Goal: Information Seeking & Learning: Learn about a topic

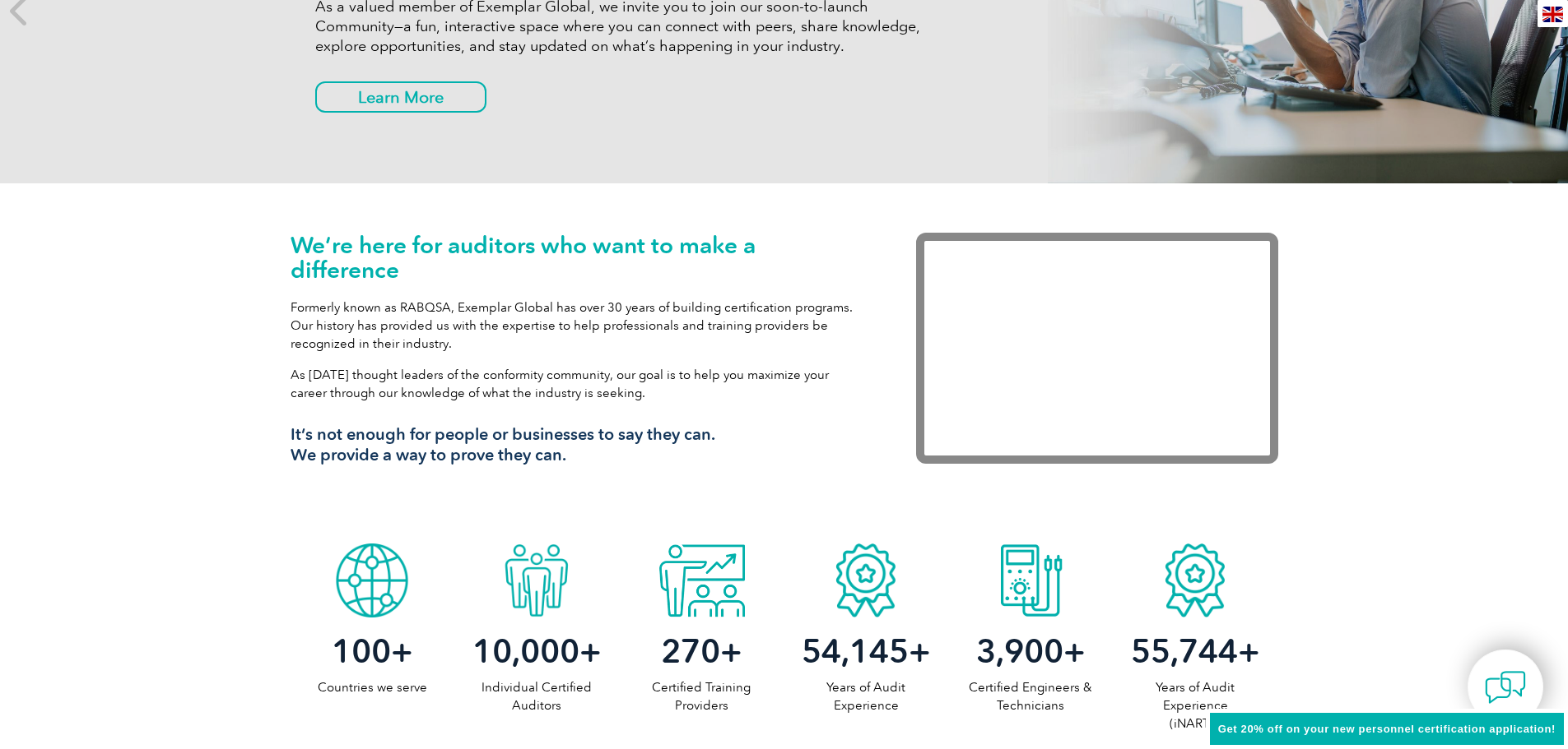
scroll to position [493, 0]
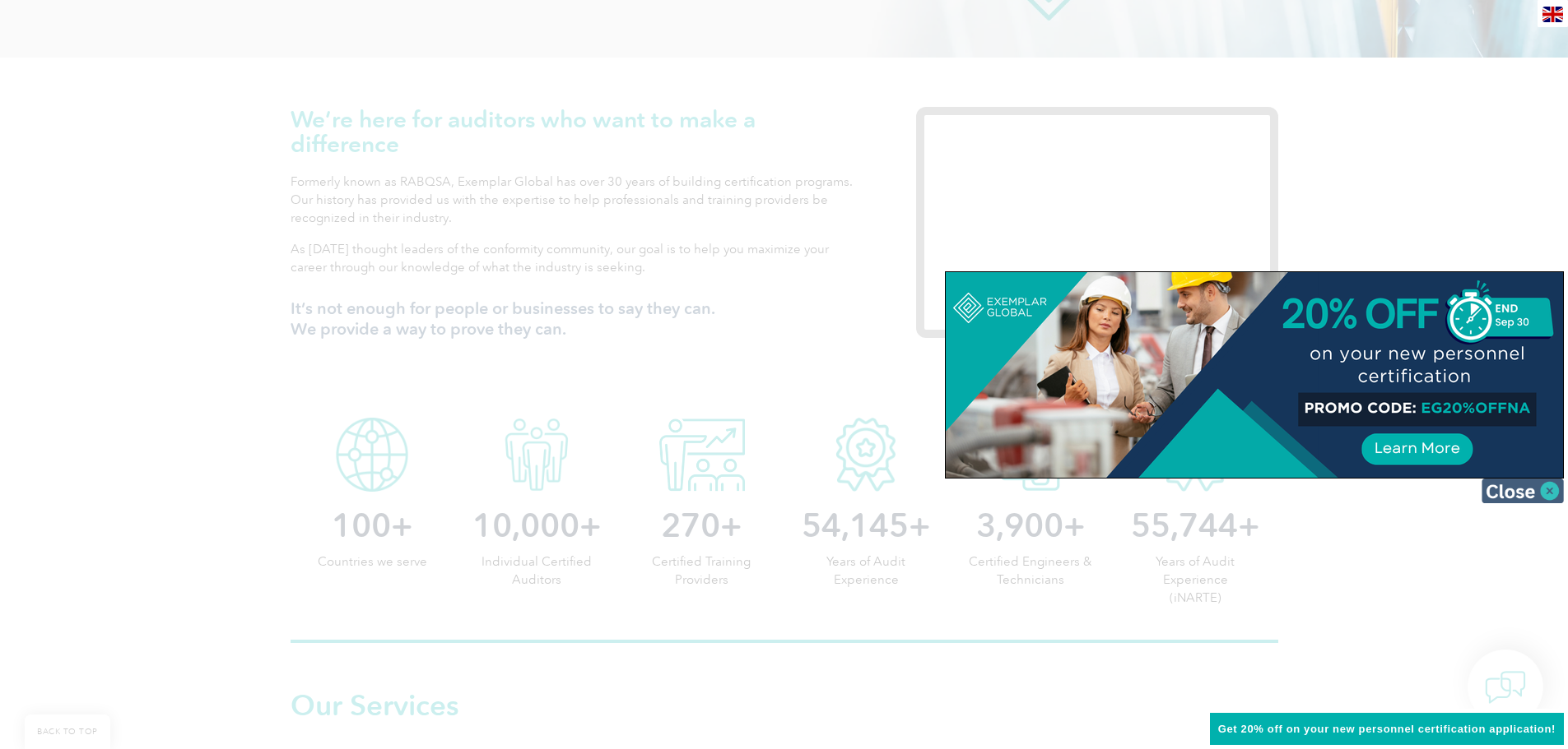
click at [1550, 493] on img at bounding box center [1522, 491] width 83 height 25
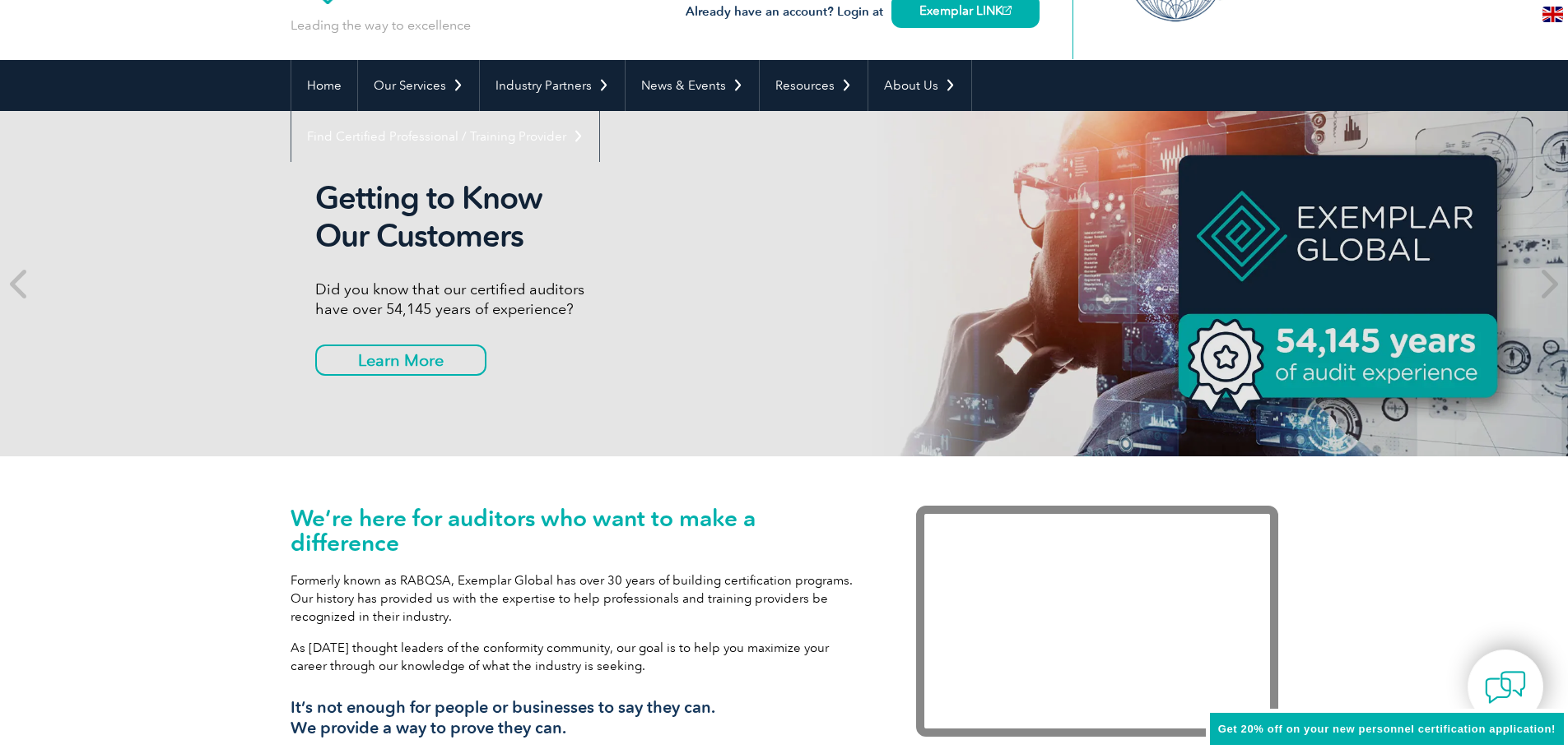
scroll to position [0, 0]
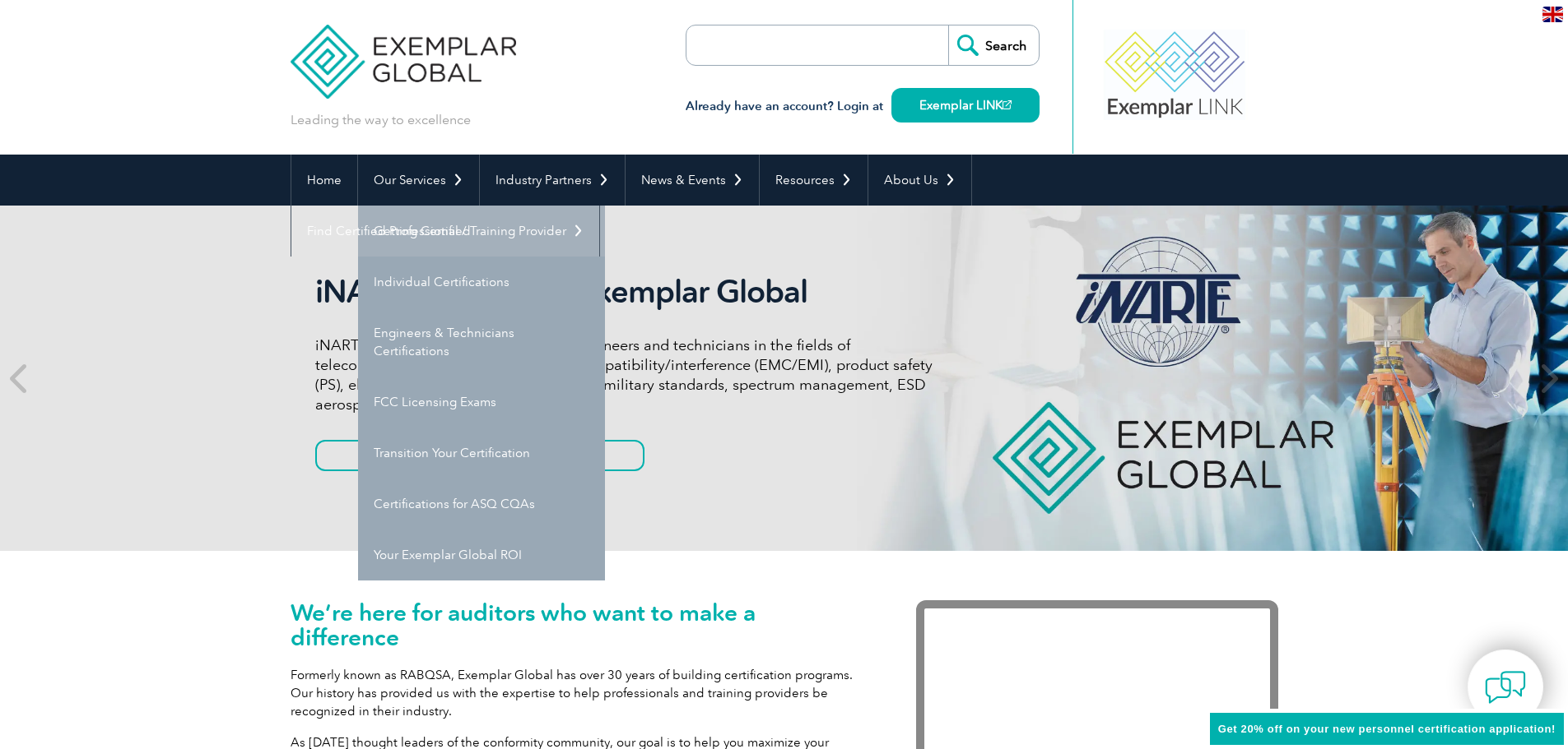
click at [411, 222] on link "Getting Certified" at bounding box center [482, 230] width 247 height 51
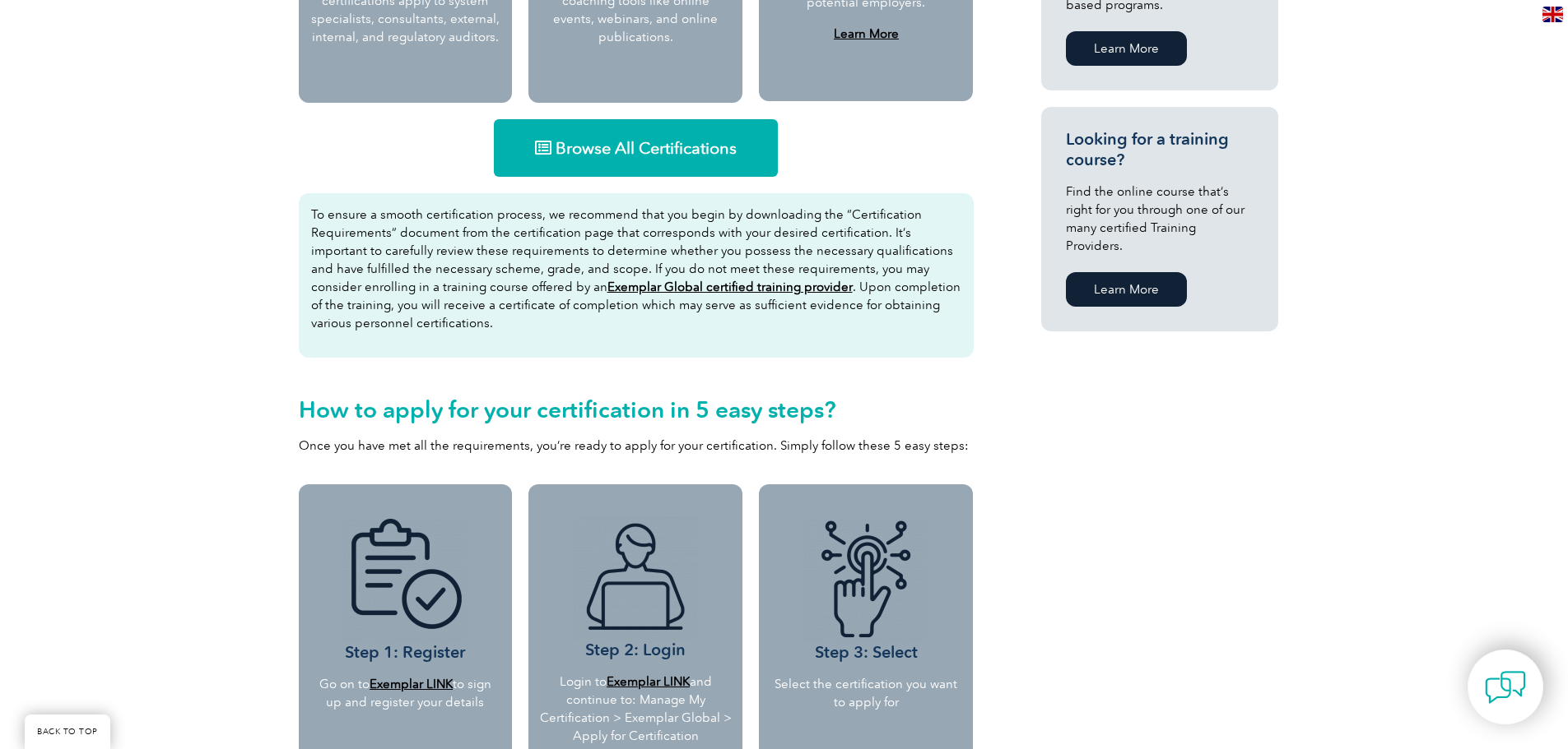
scroll to position [987, 0]
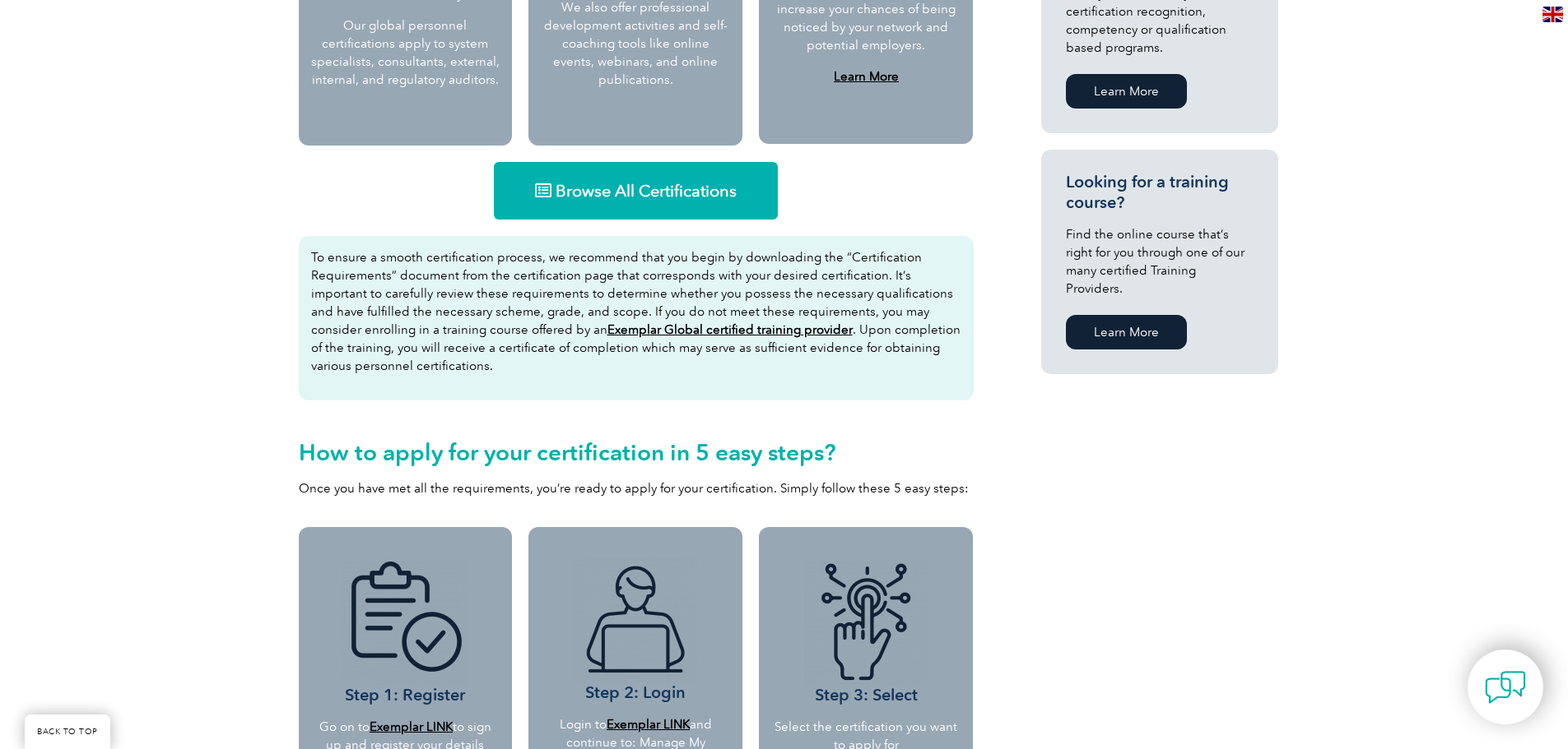
click at [575, 175] on link "Browse All Certifications" at bounding box center [636, 190] width 284 height 58
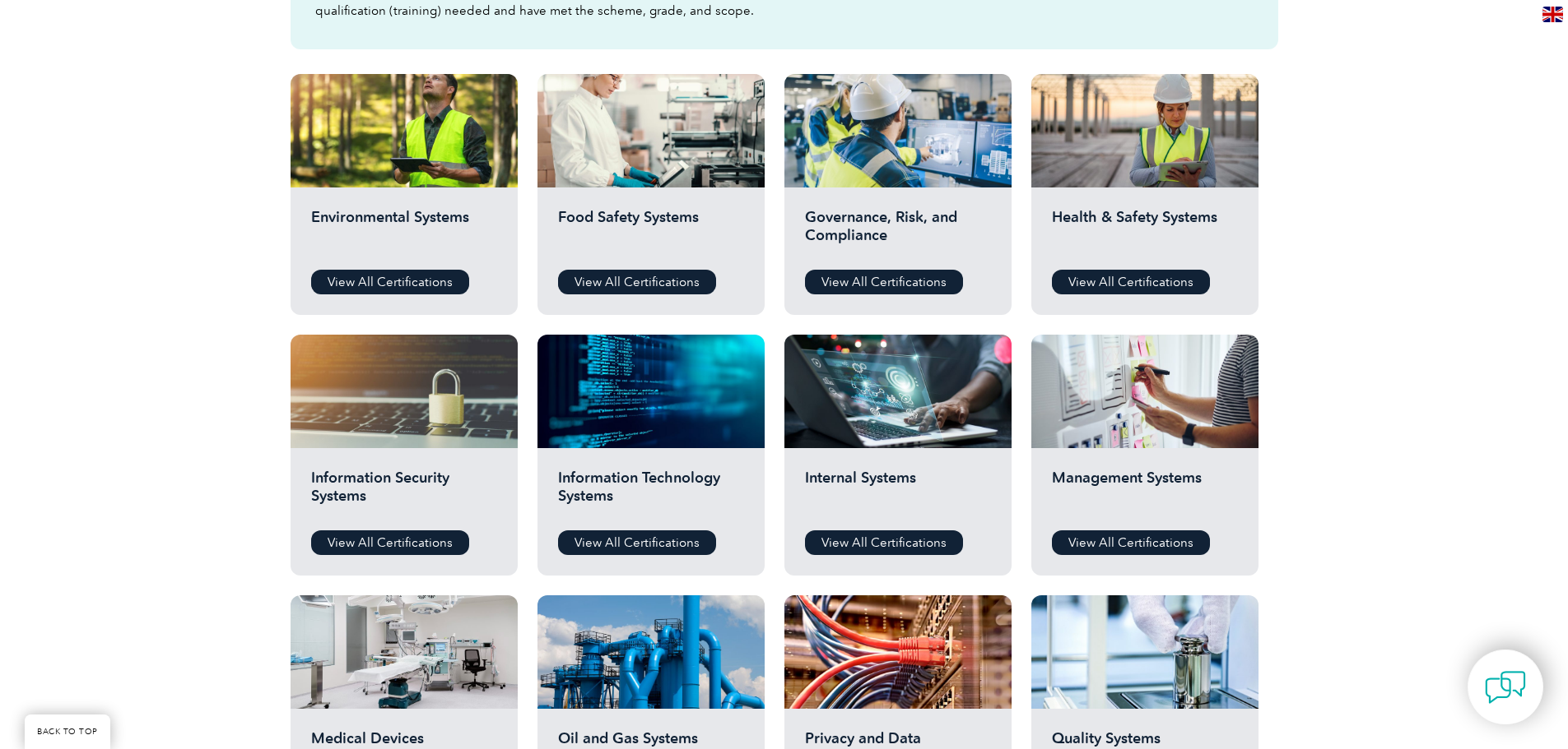
scroll to position [576, 0]
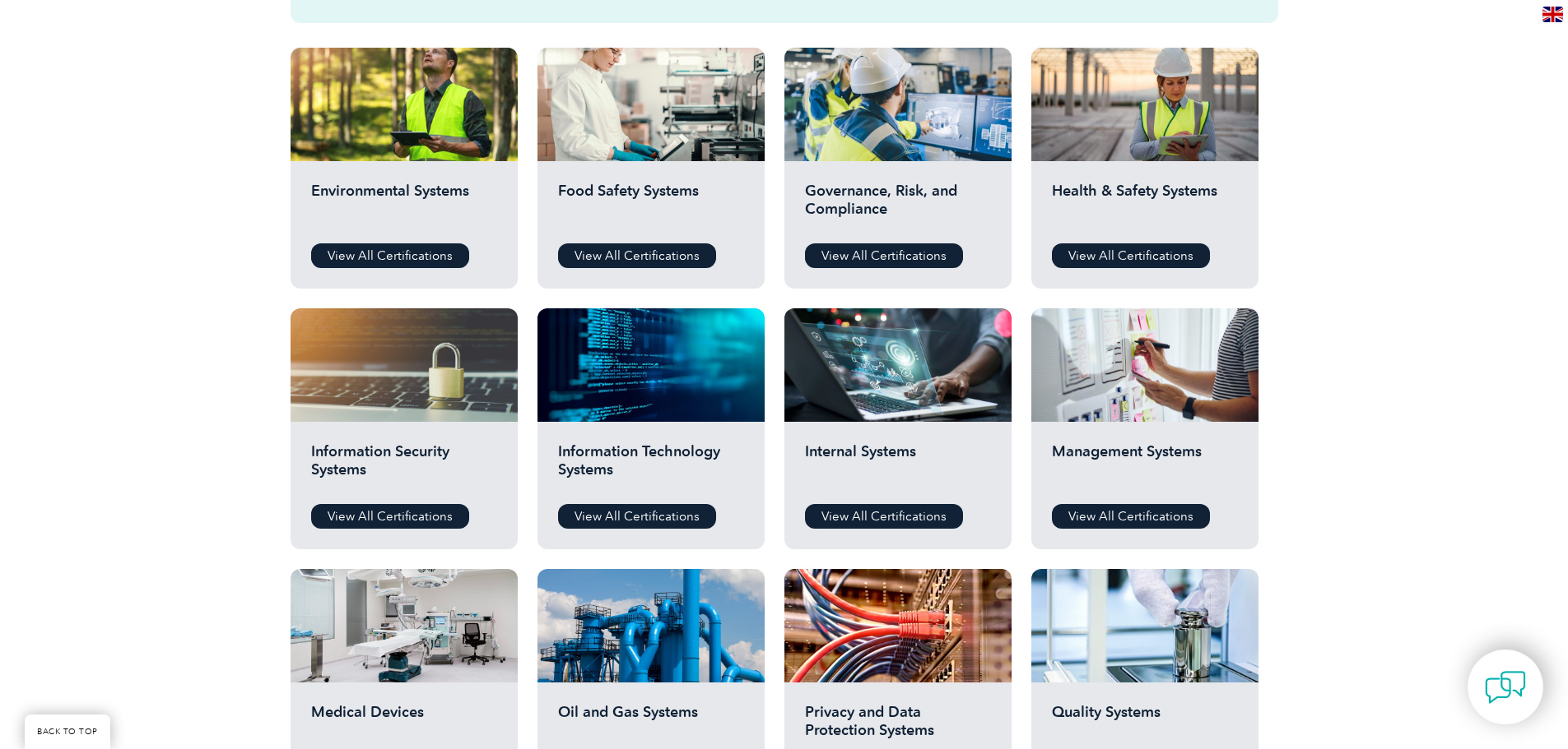
click at [1115, 268] on div "Health & Safety Systems View All Certifications" at bounding box center [1144, 225] width 227 height 128
click at [1119, 252] on link "View All Certifications" at bounding box center [1130, 256] width 158 height 25
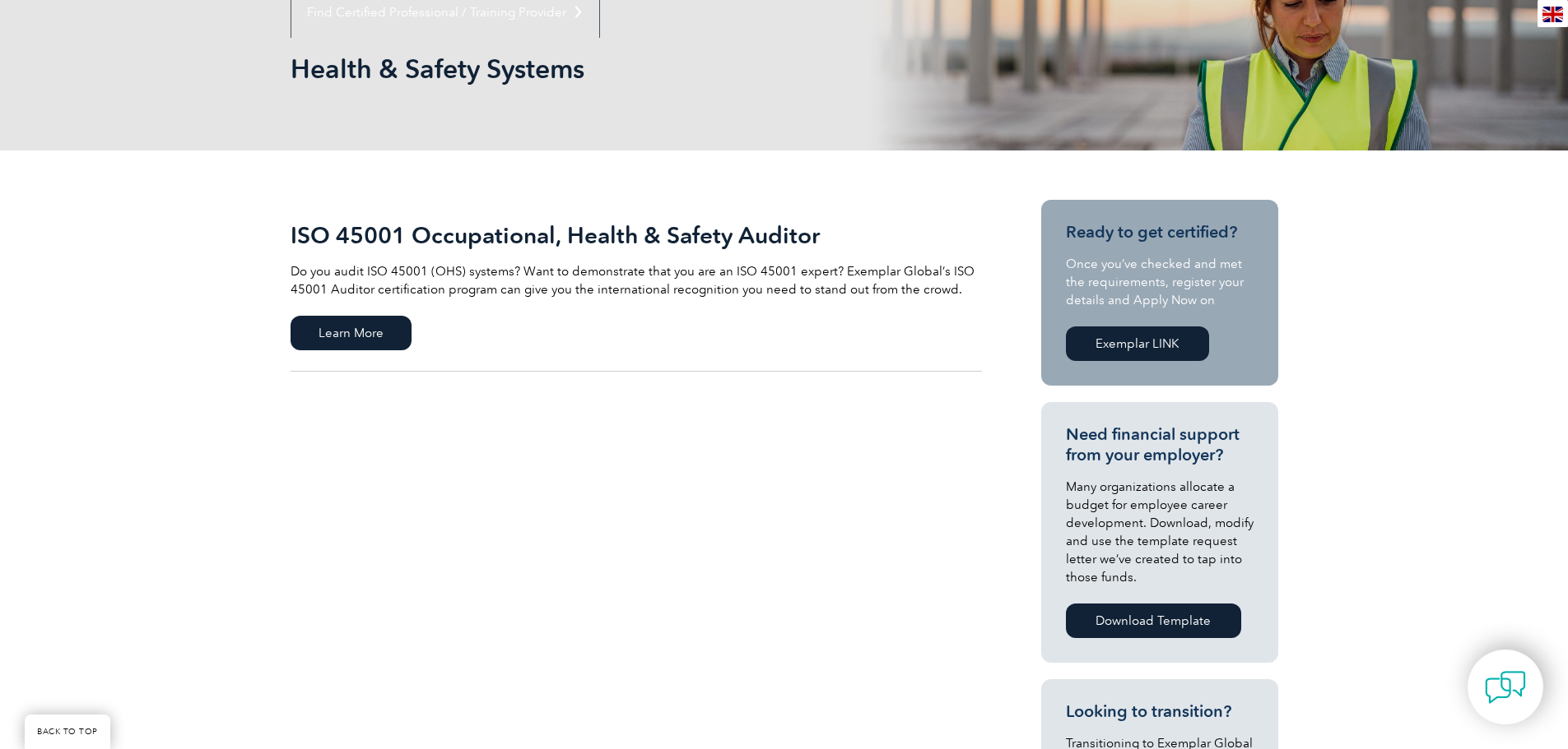
scroll to position [247, 0]
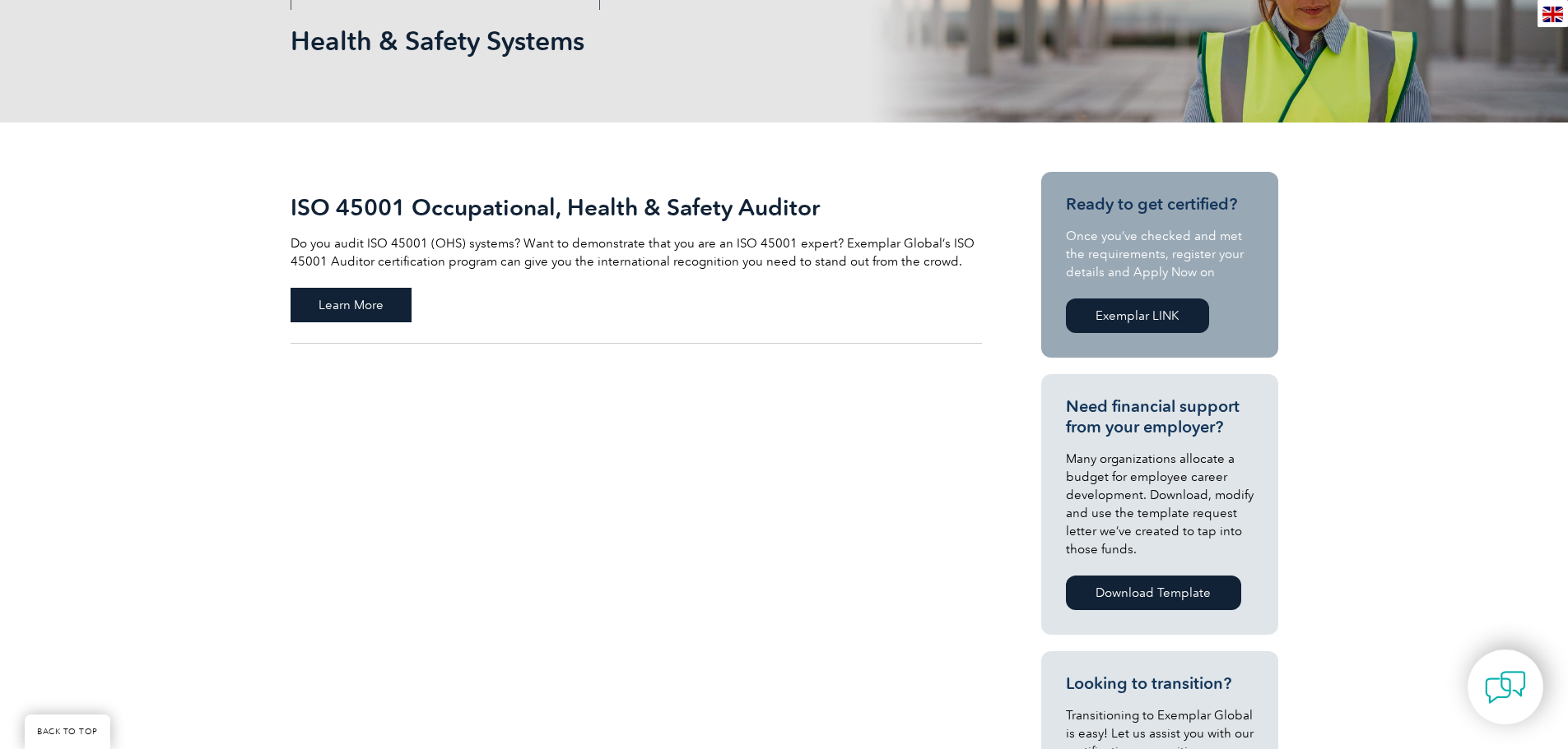
click at [362, 310] on span "Learn More" at bounding box center [351, 305] width 121 height 34
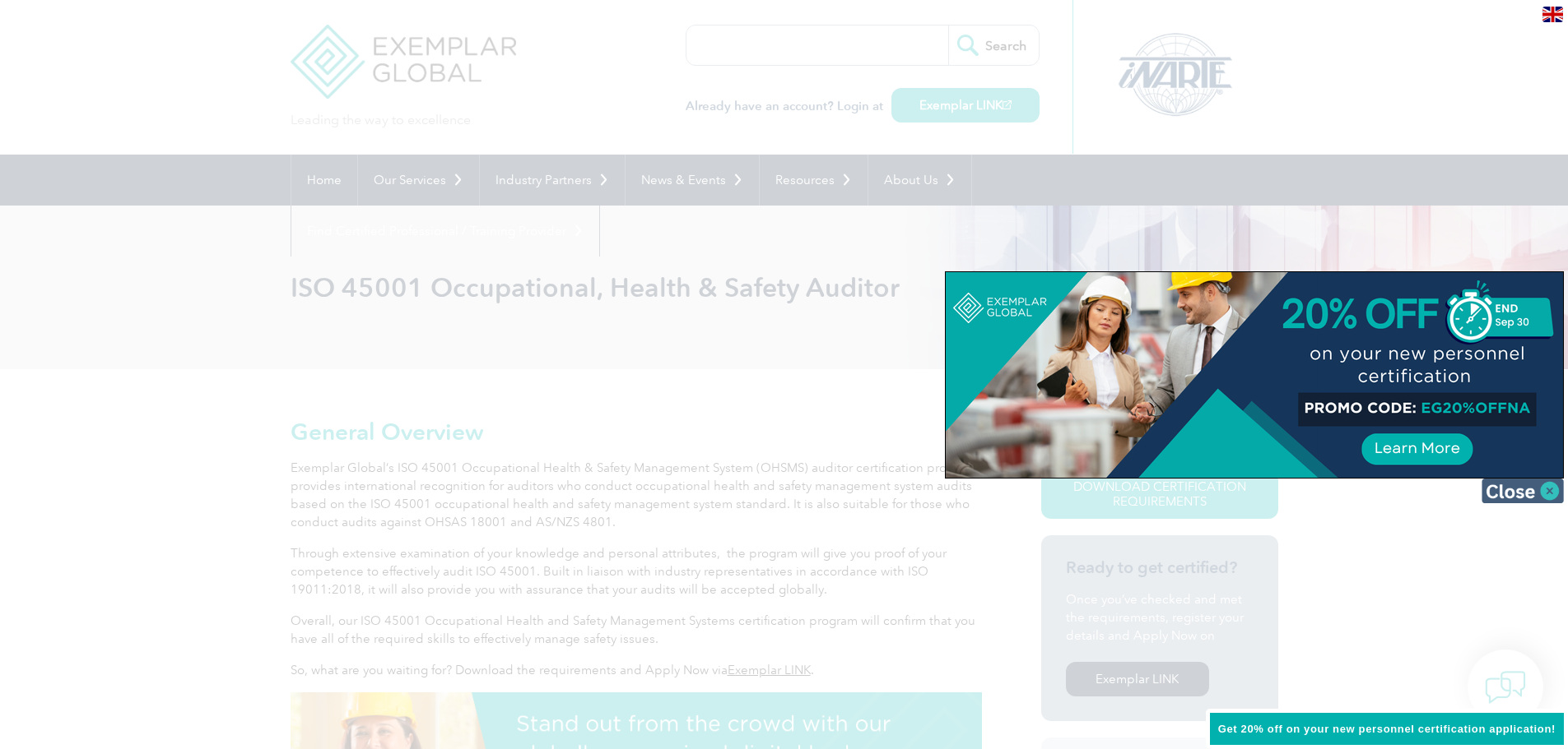
click at [1544, 483] on img at bounding box center [1522, 491] width 83 height 25
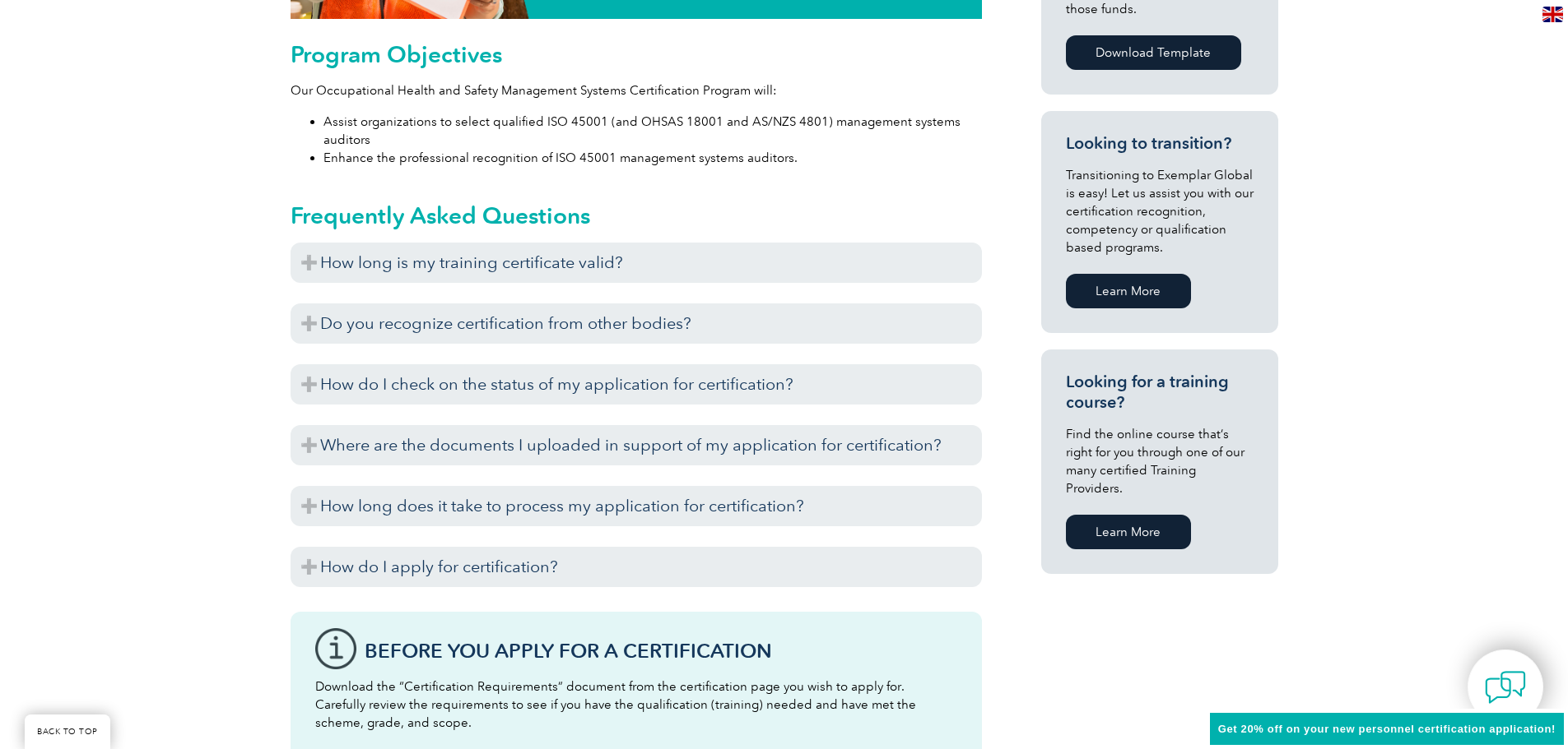
scroll to position [905, 0]
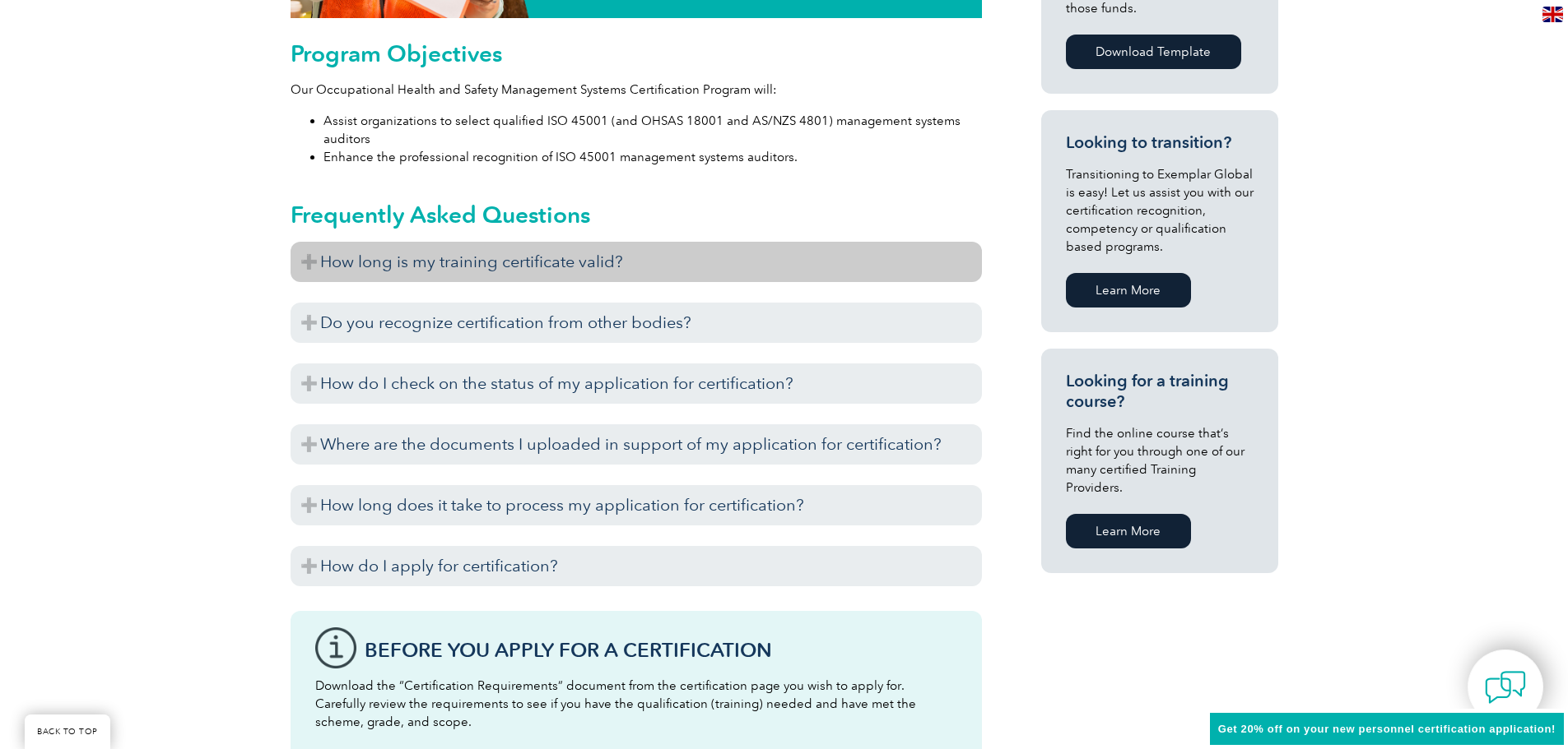
click at [360, 259] on h3 "How long is my training certificate valid?" at bounding box center [637, 262] width 692 height 40
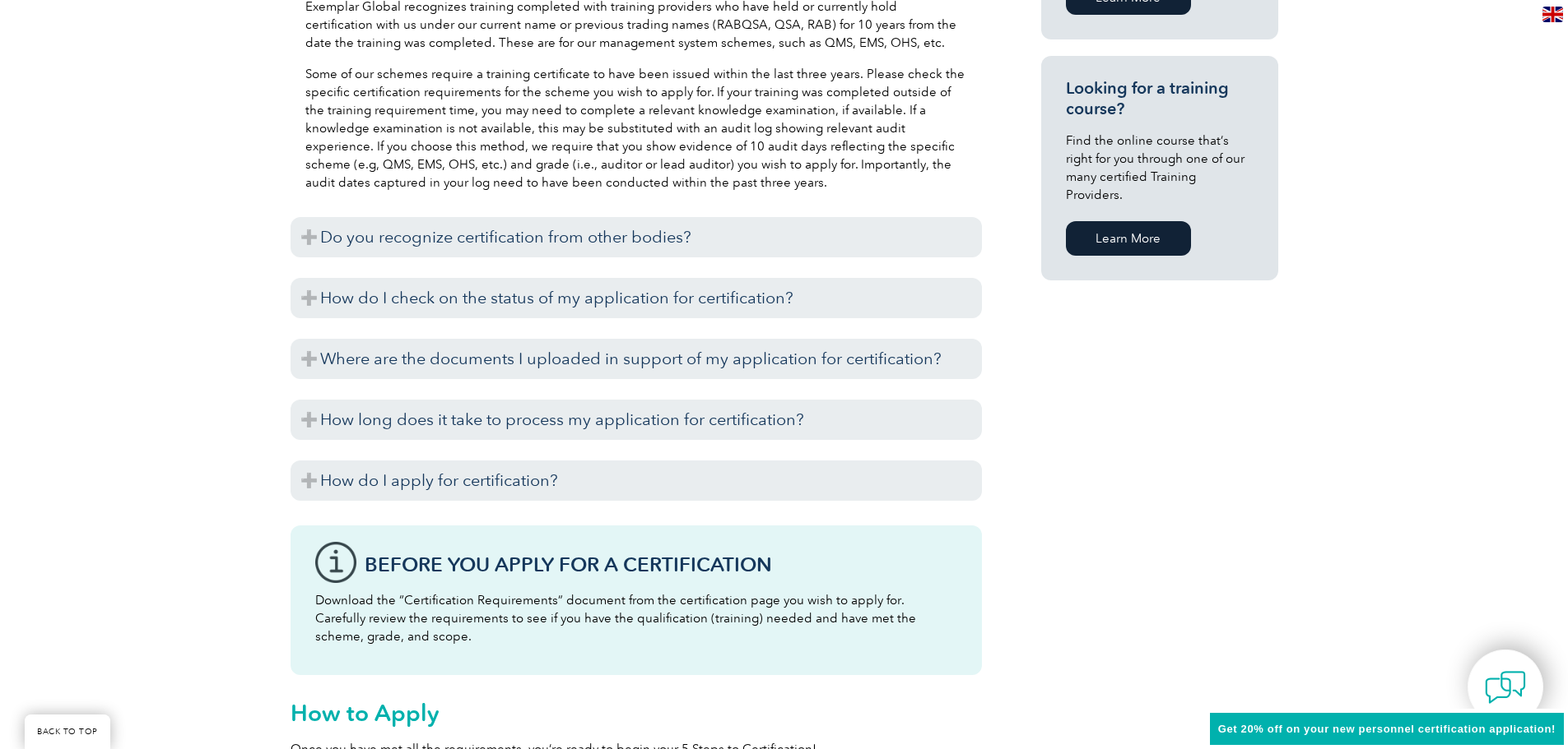
scroll to position [1234, 0]
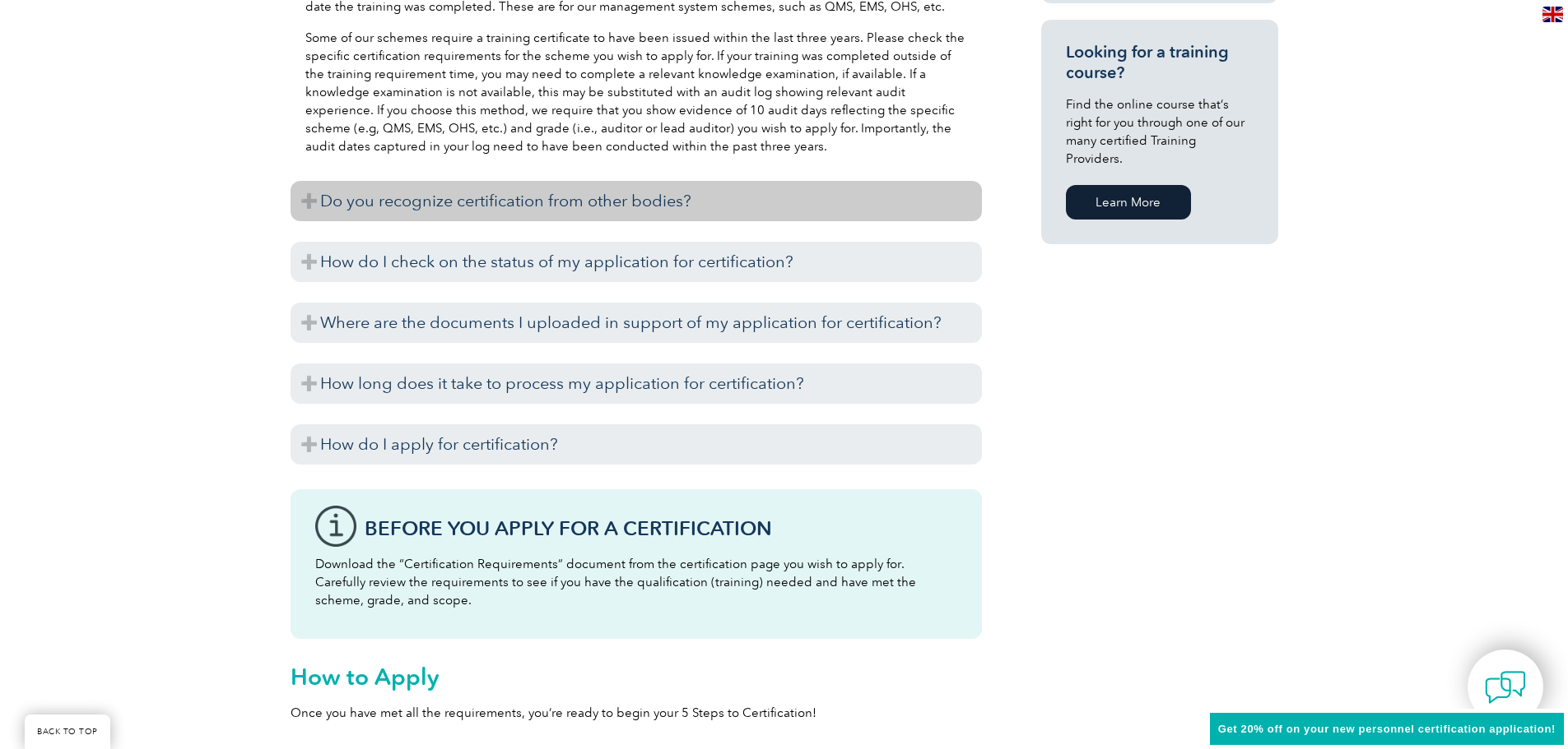
click at [363, 203] on h3 "Do you recognize certification from other bodies?" at bounding box center [637, 201] width 692 height 40
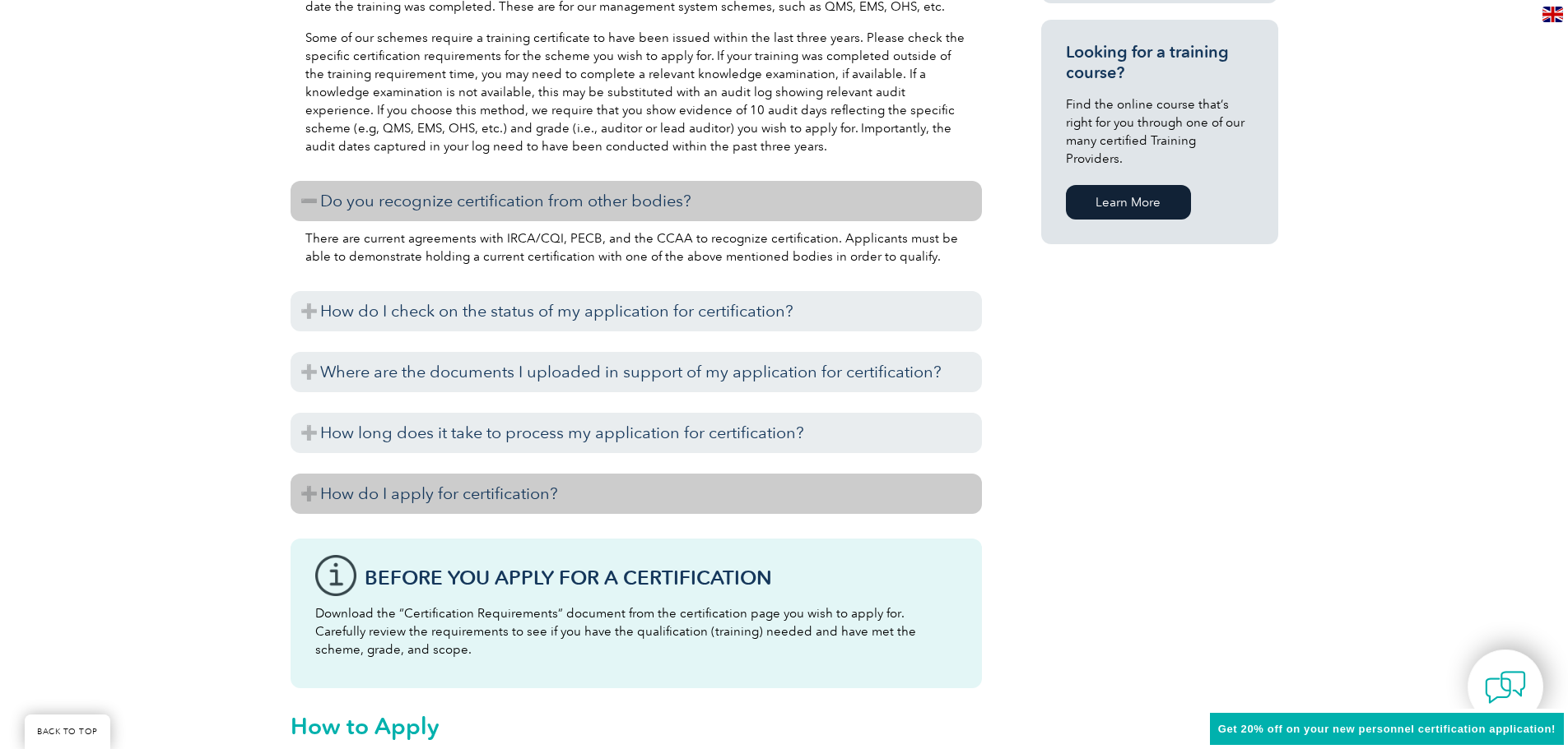
click at [375, 499] on h3 "How do I apply for certification?" at bounding box center [637, 493] width 692 height 40
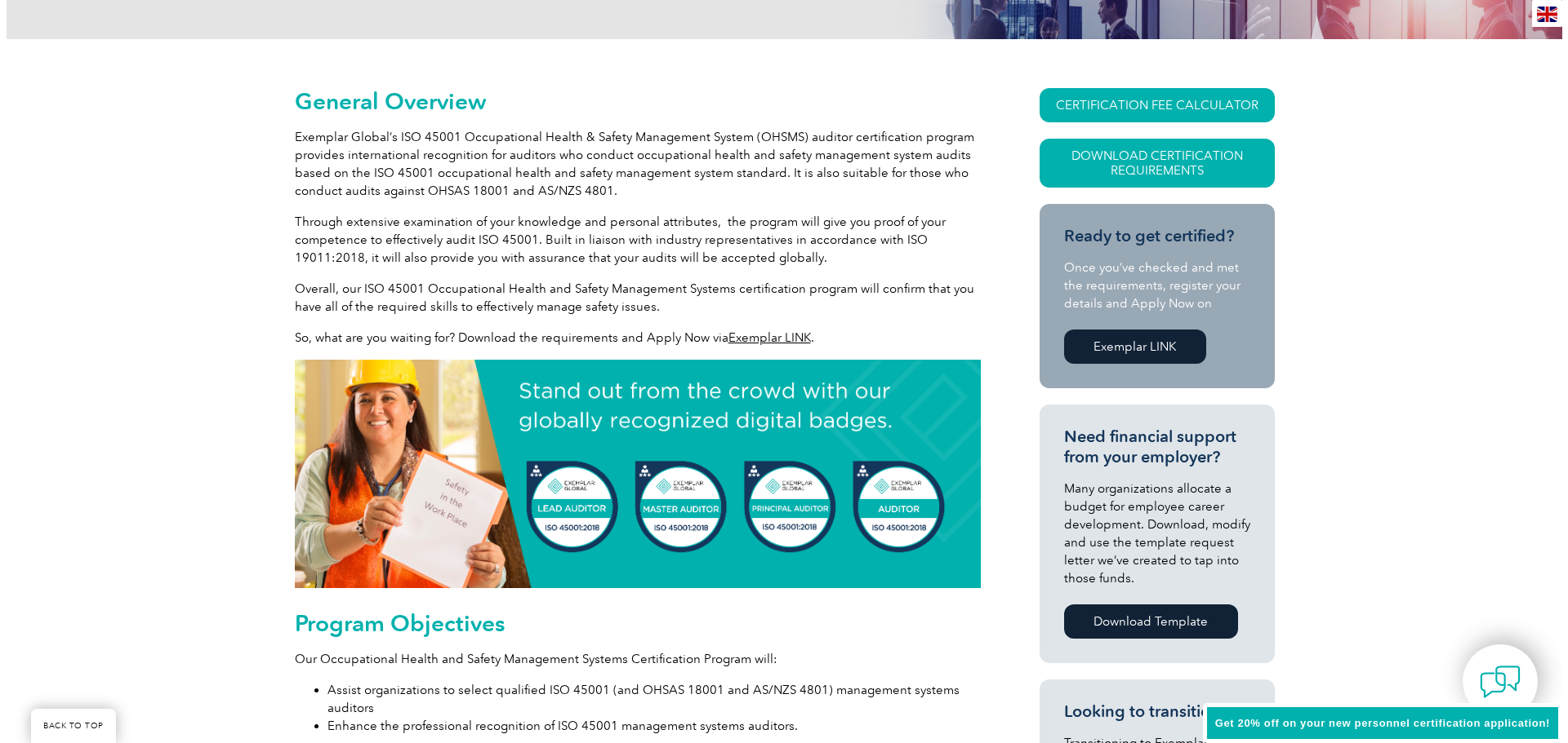
scroll to position [326, 0]
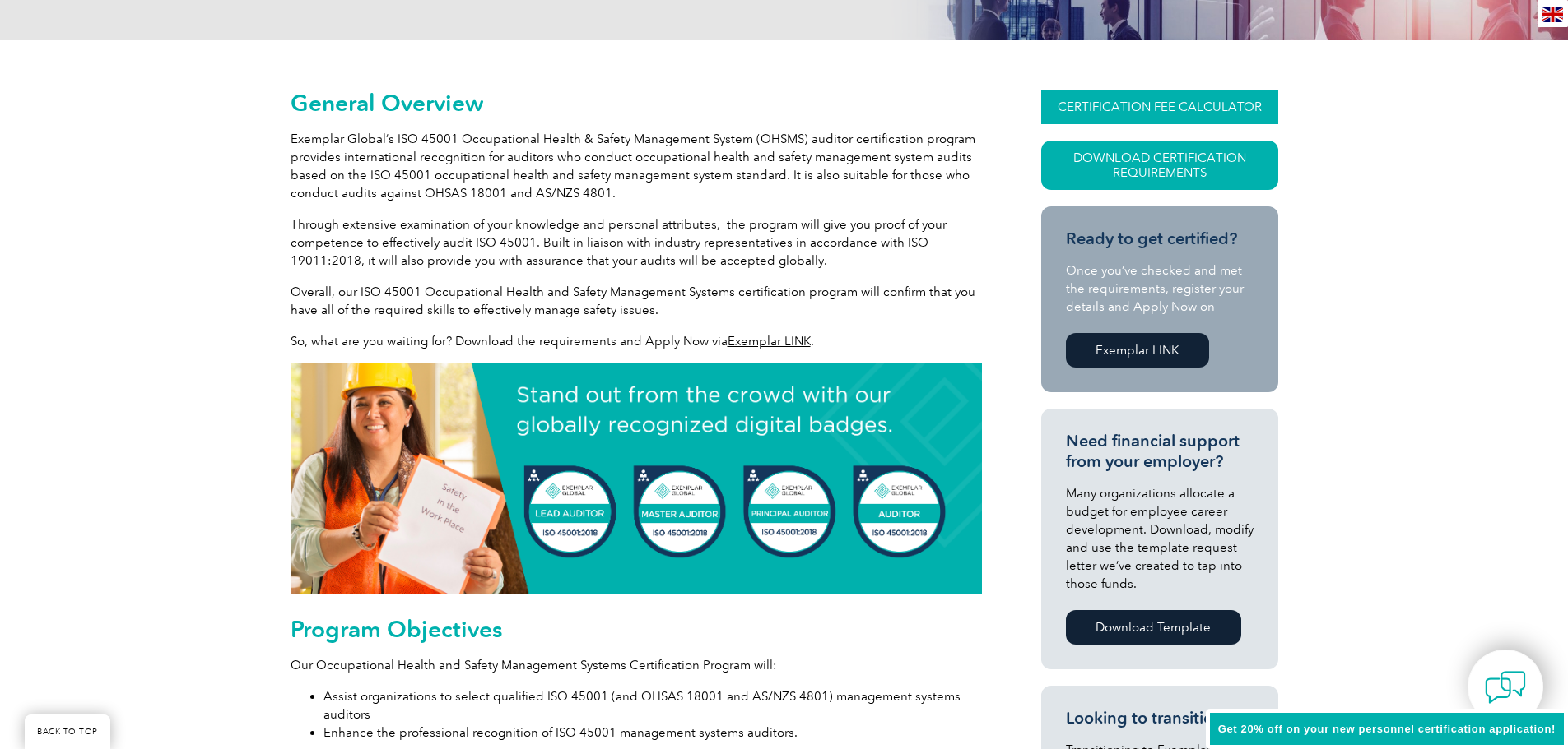
click at [1104, 112] on link "CERTIFICATION FEE CALCULATOR" at bounding box center [1160, 106] width 237 height 34
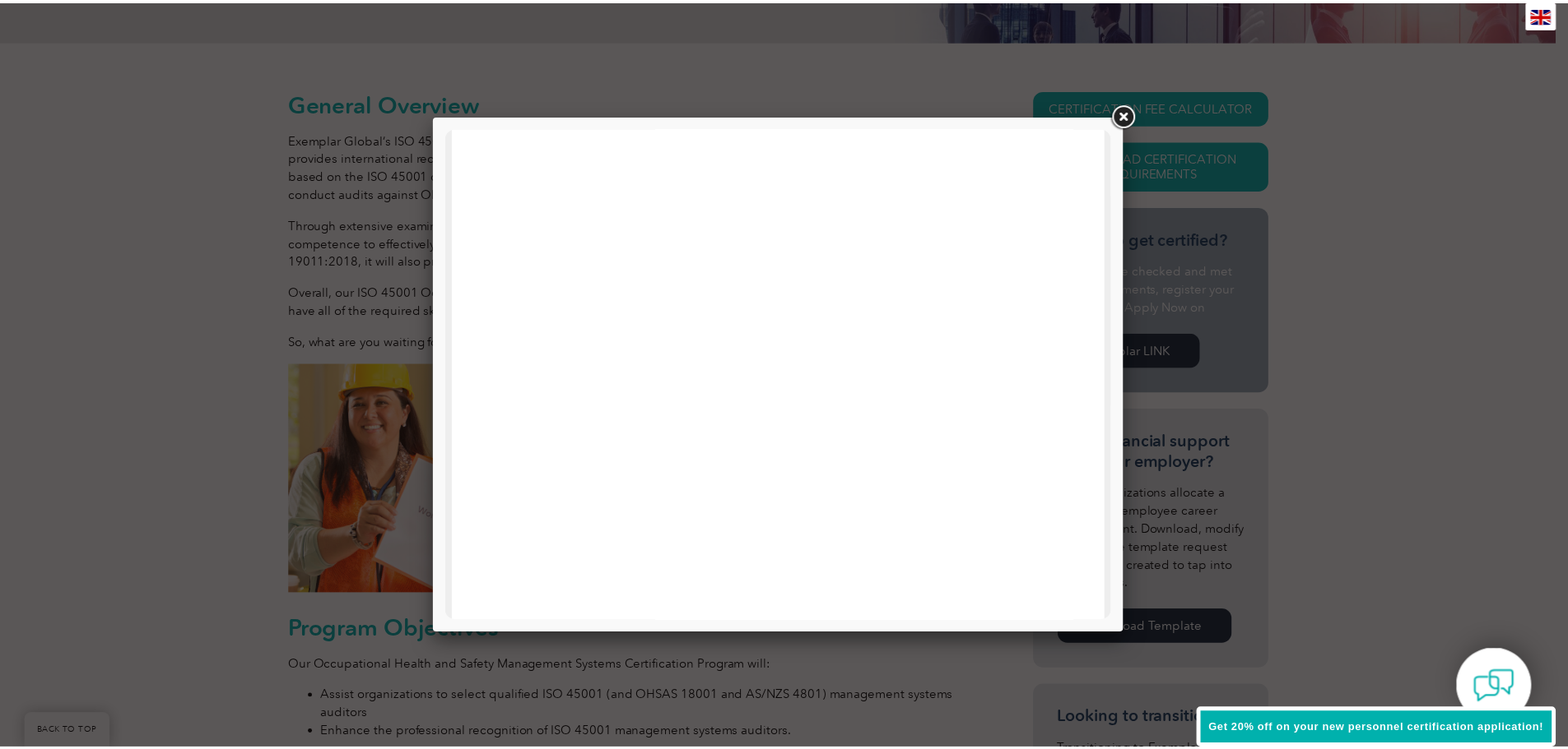
scroll to position [785, 0]
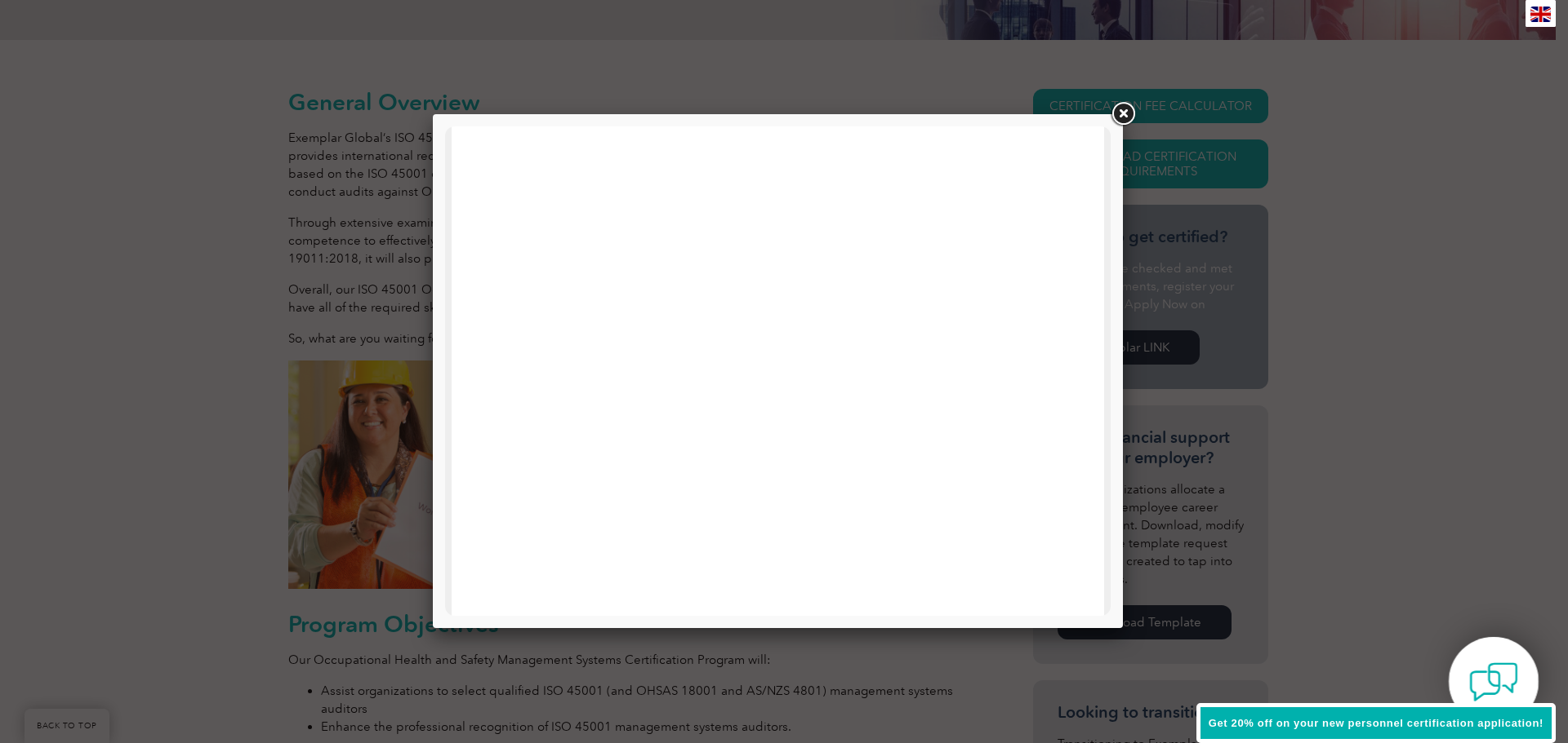
click at [1486, 672] on img at bounding box center [1493, 682] width 49 height 49
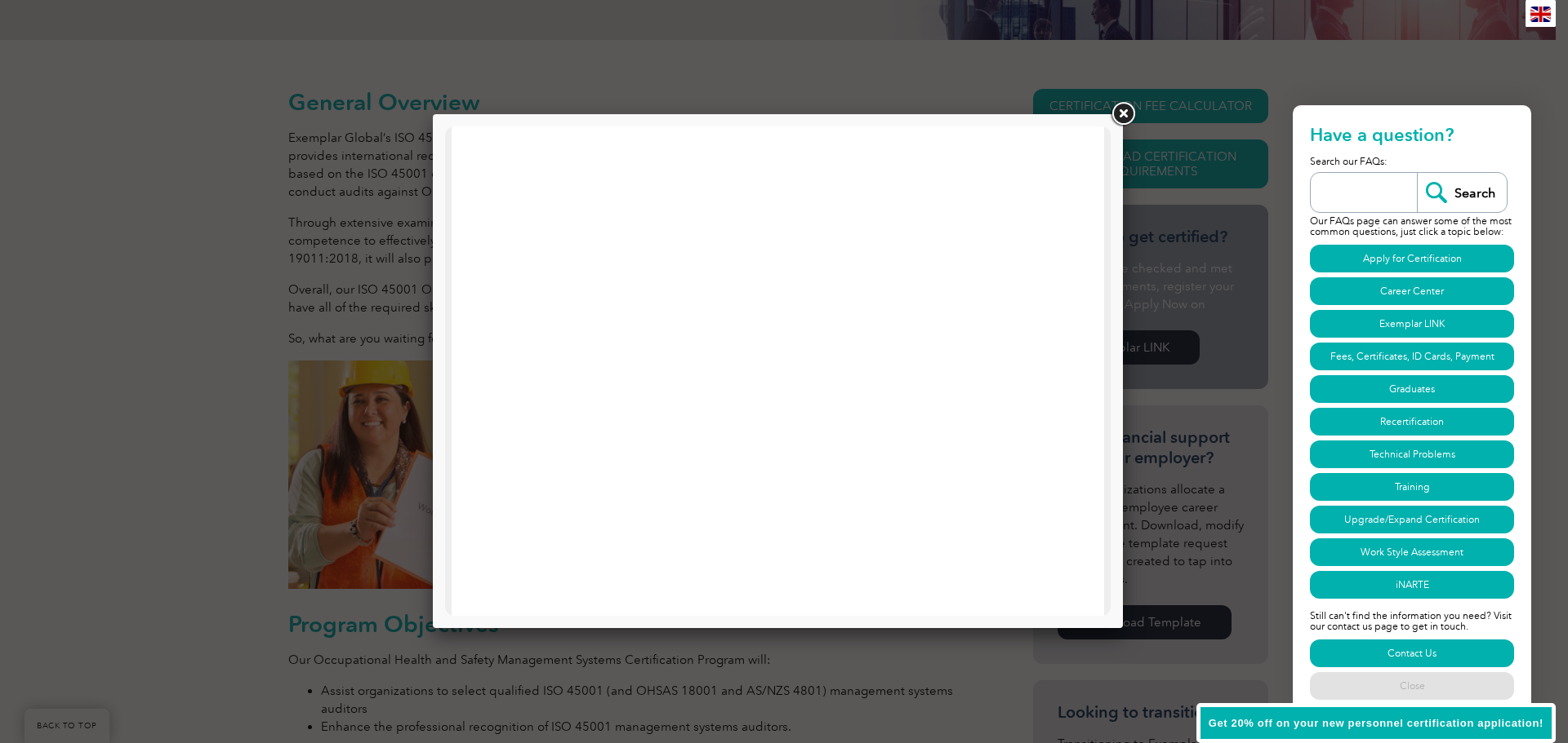
click at [1287, 176] on div at bounding box center [784, 371] width 1568 height 743
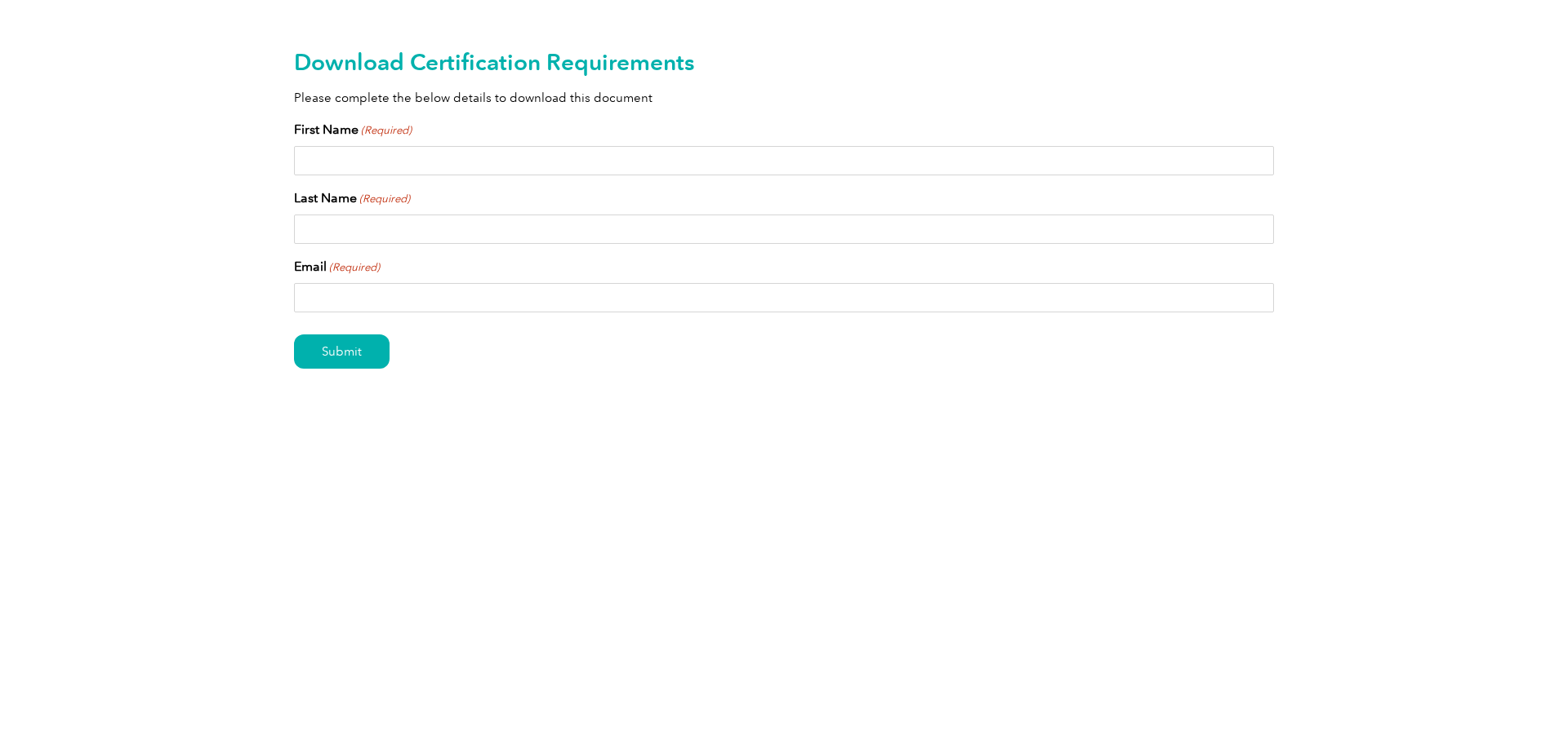
click at [684, 163] on input "First Name (Required)" at bounding box center [784, 160] width 980 height 29
click at [709, 111] on div "Download Certification Requirements Please complete the below details to downlo…" at bounding box center [784, 234] width 980 height 470
